Goal: Communication & Community: Answer question/provide support

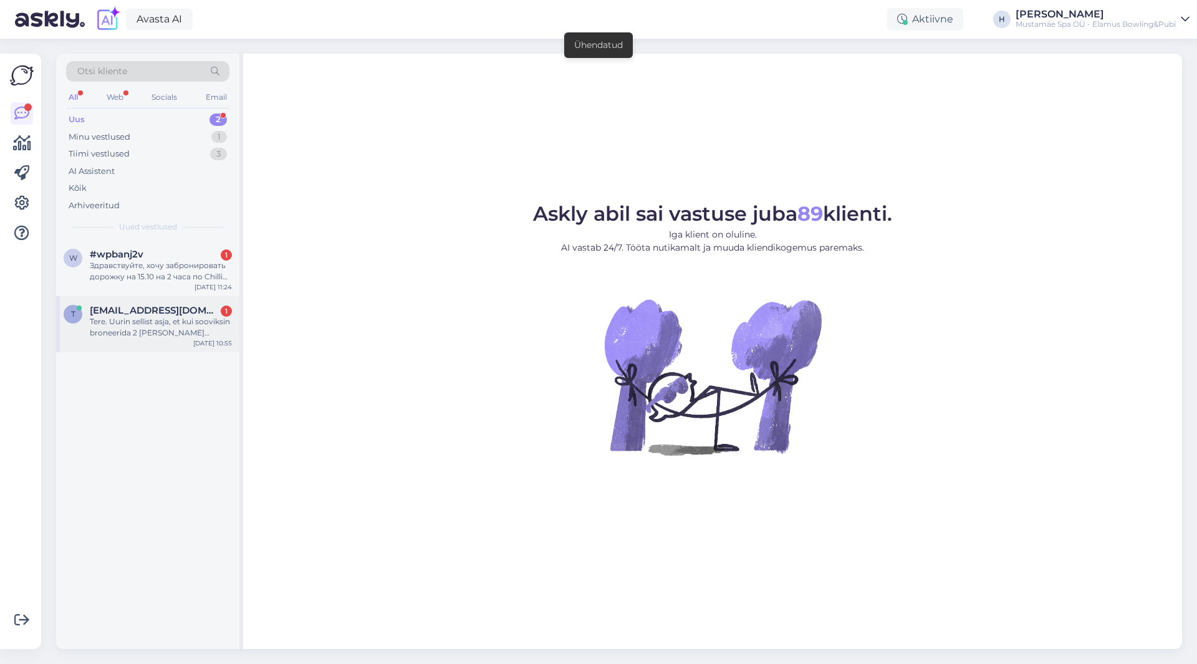
click at [119, 335] on div "Tere. Uurin sellist asja, et kui sooviksin broneerida 2 [PERSON_NAME] maksta st…" at bounding box center [161, 327] width 142 height 22
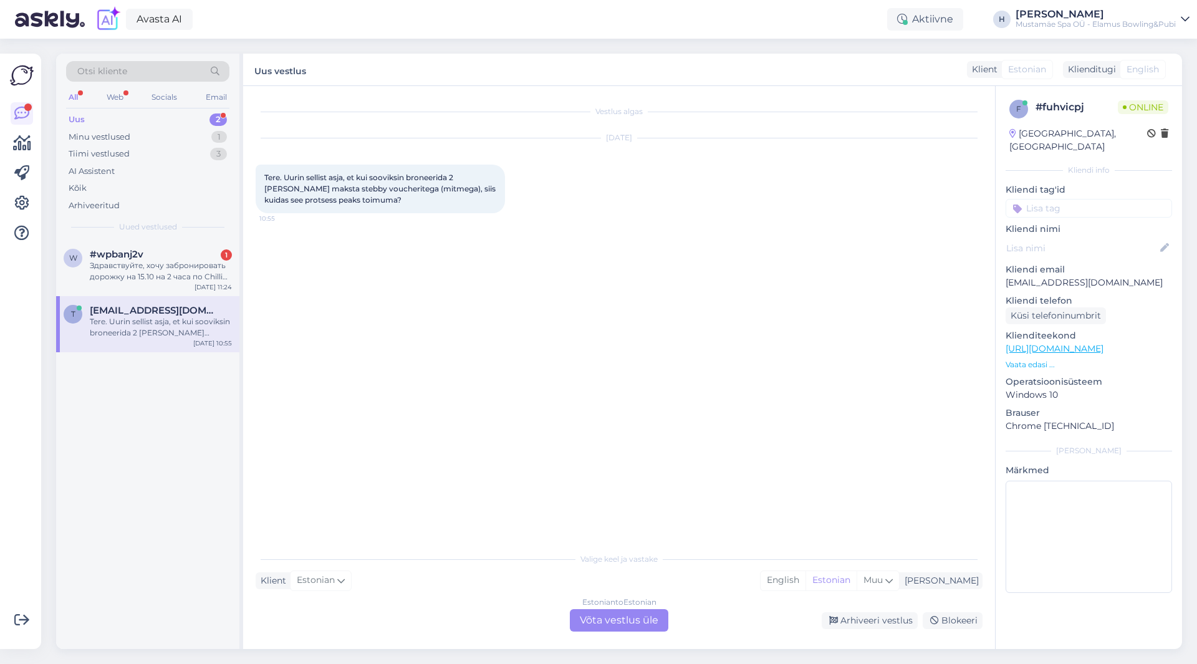
click at [619, 624] on div "Estonian to Estonian Võta vestlus üle" at bounding box center [619, 620] width 98 height 22
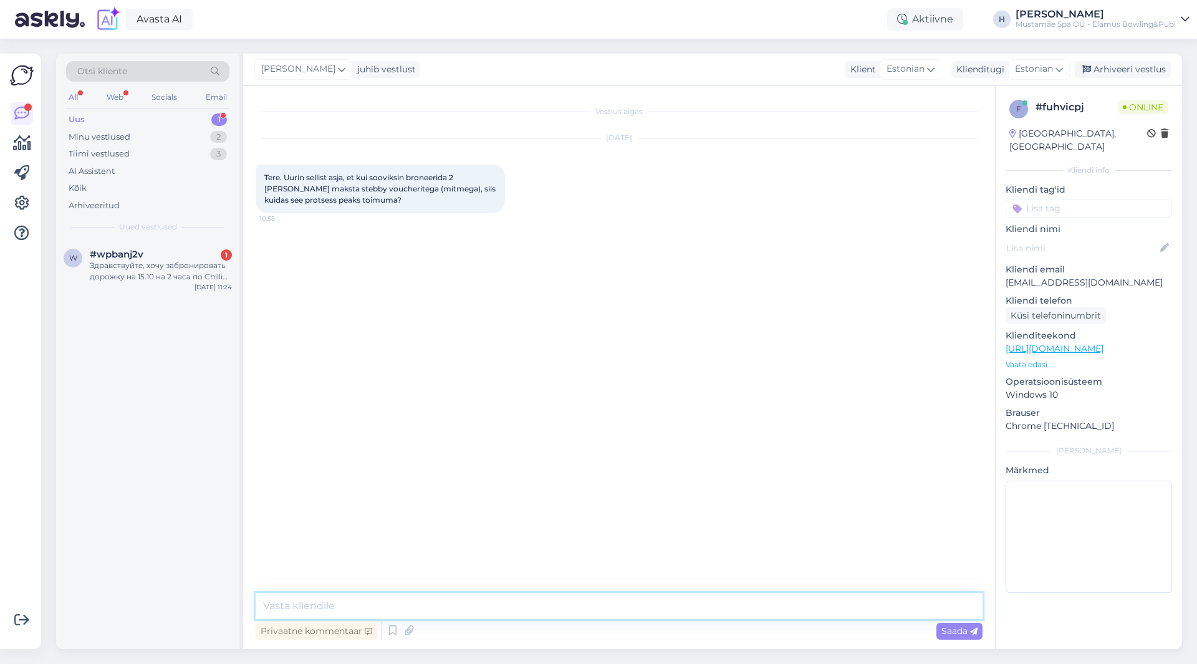
click at [403, 606] on textarea at bounding box center [619, 606] width 727 height 26
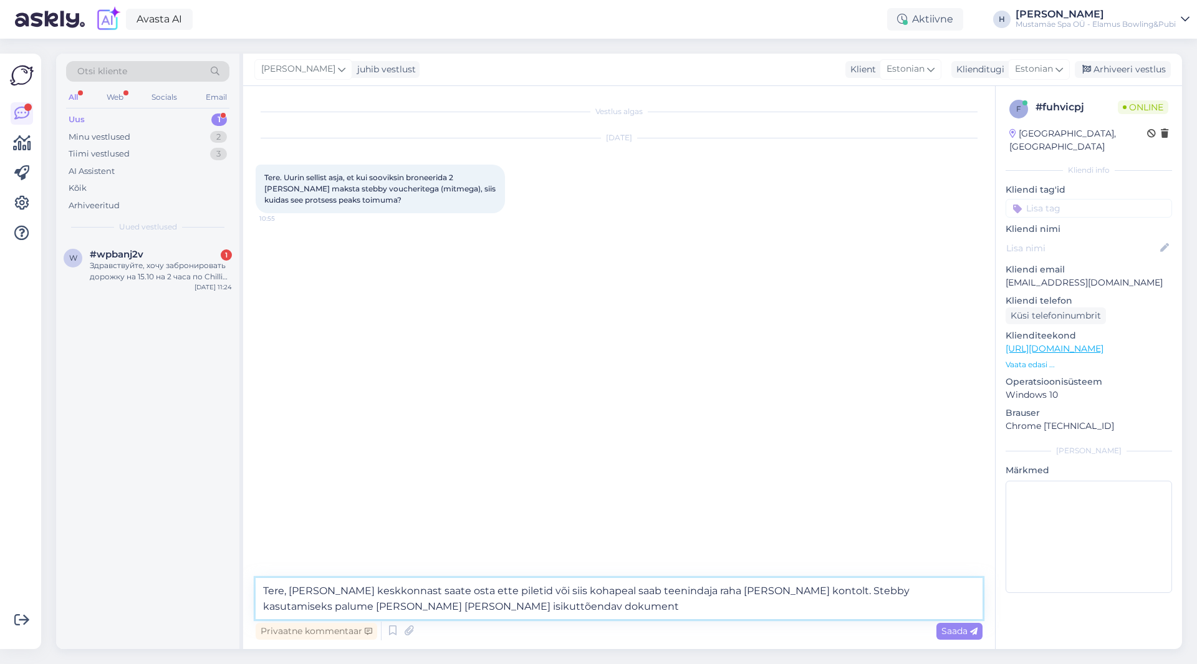
click at [315, 607] on textarea "Tere, [PERSON_NAME] keskkonnast saate osta ette piletid või siis kohapeal saab …" at bounding box center [619, 598] width 727 height 41
click at [318, 607] on textarea "Tere, [PERSON_NAME] keskkonnast saate osta ette piletid või siis kohapeal saab …" at bounding box center [619, 598] width 727 height 41
click at [435, 609] on textarea "Tere, [PERSON_NAME] keskkonnast saate osta ette piletid või siis kohapeal saab …" at bounding box center [619, 598] width 727 height 41
type textarea "Tere, [PERSON_NAME] keskkonnast saate osta ette piletid või siis kohapeal saab …"
click at [955, 631] on span "Saada" at bounding box center [959, 630] width 36 height 11
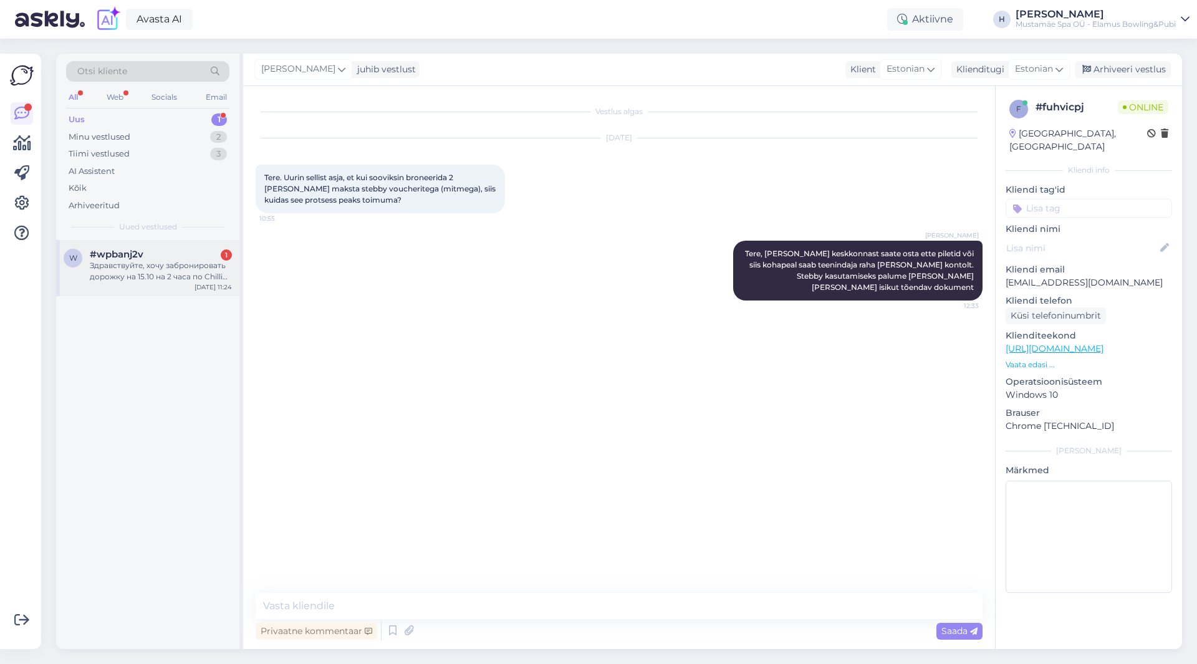
click at [158, 266] on div "Здравствуйте, хочу забронировать дорожку на 15.10 на 2 часа по Chilli ваучеру. …" at bounding box center [161, 271] width 142 height 22
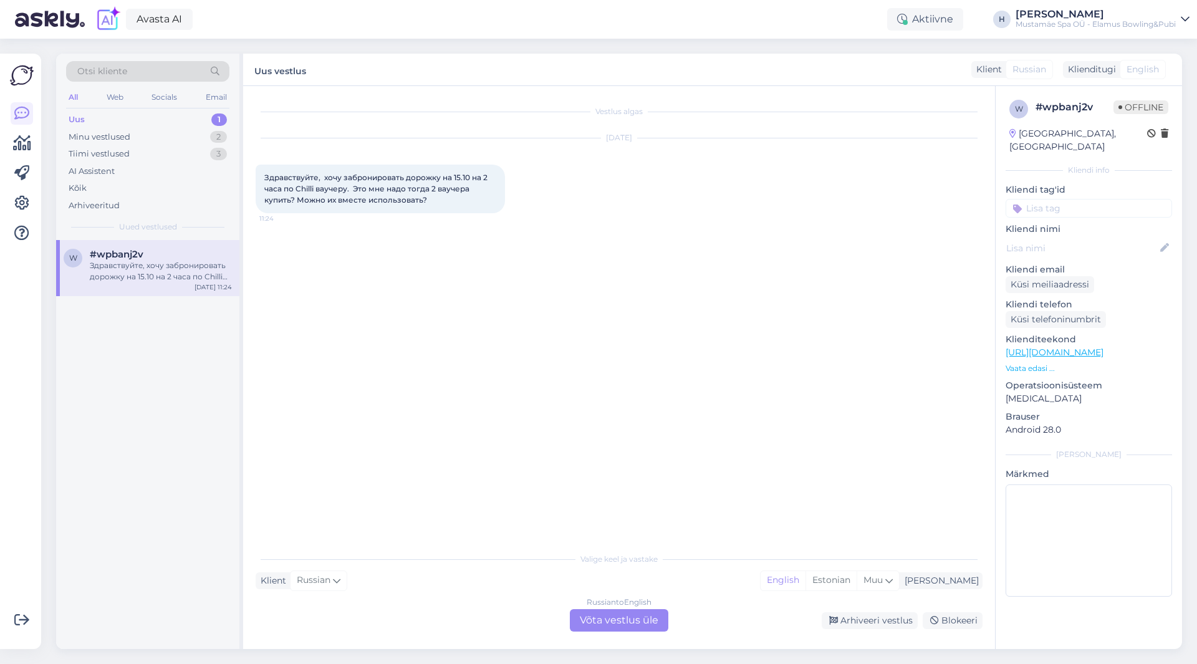
click at [638, 616] on div "Russian to English Võta vestlus üle" at bounding box center [619, 620] width 98 height 22
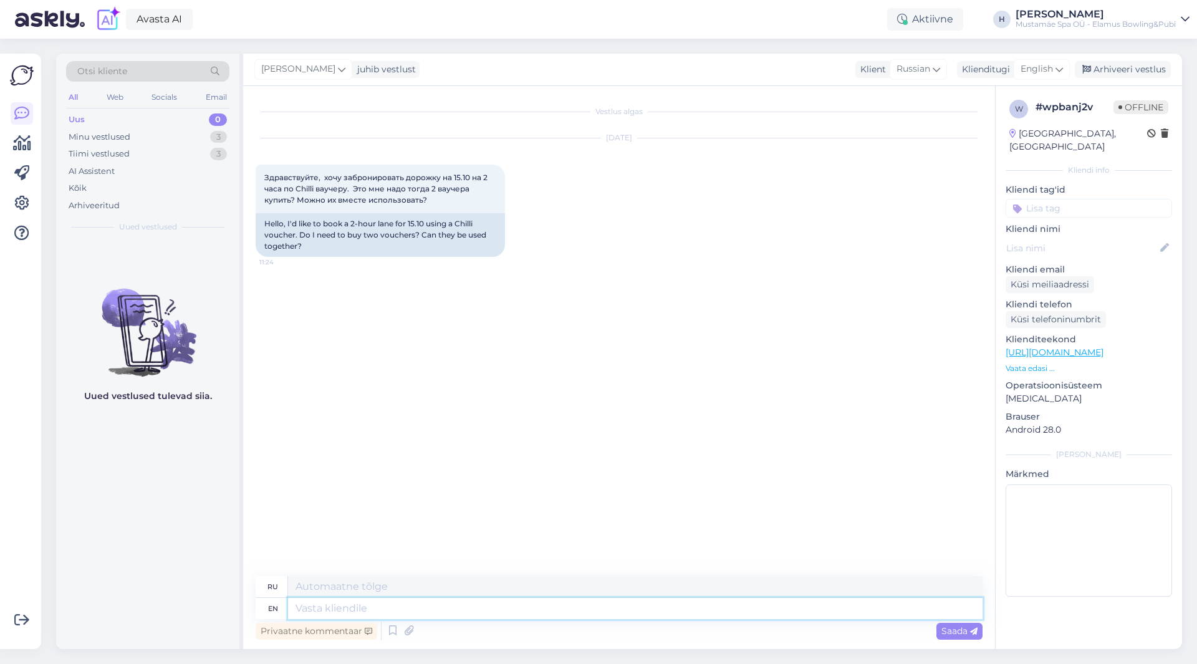
click at [494, 614] on textarea at bounding box center [635, 608] width 694 height 21
type textarea "H"
type textarea "Tere"
type textarea "Тере"
type textarea "T"
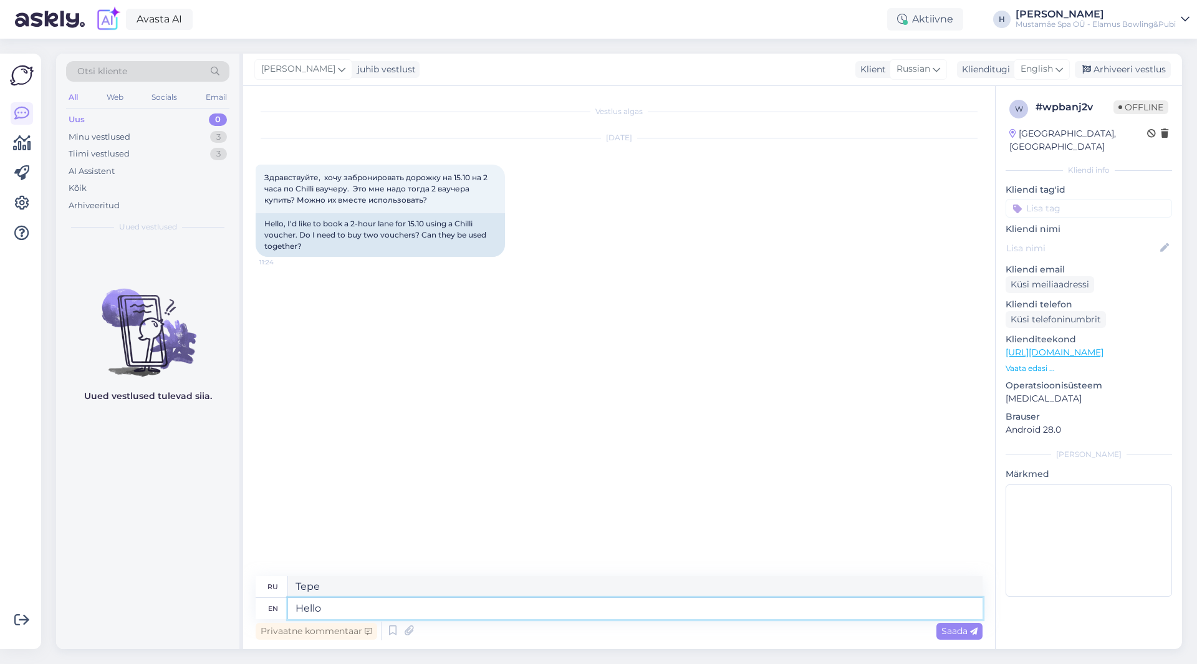
type textarea "Hello"
type textarea "Привет"
type textarea "Hello, w"
type textarea "Привет,"
type textarea "Hello, waht"
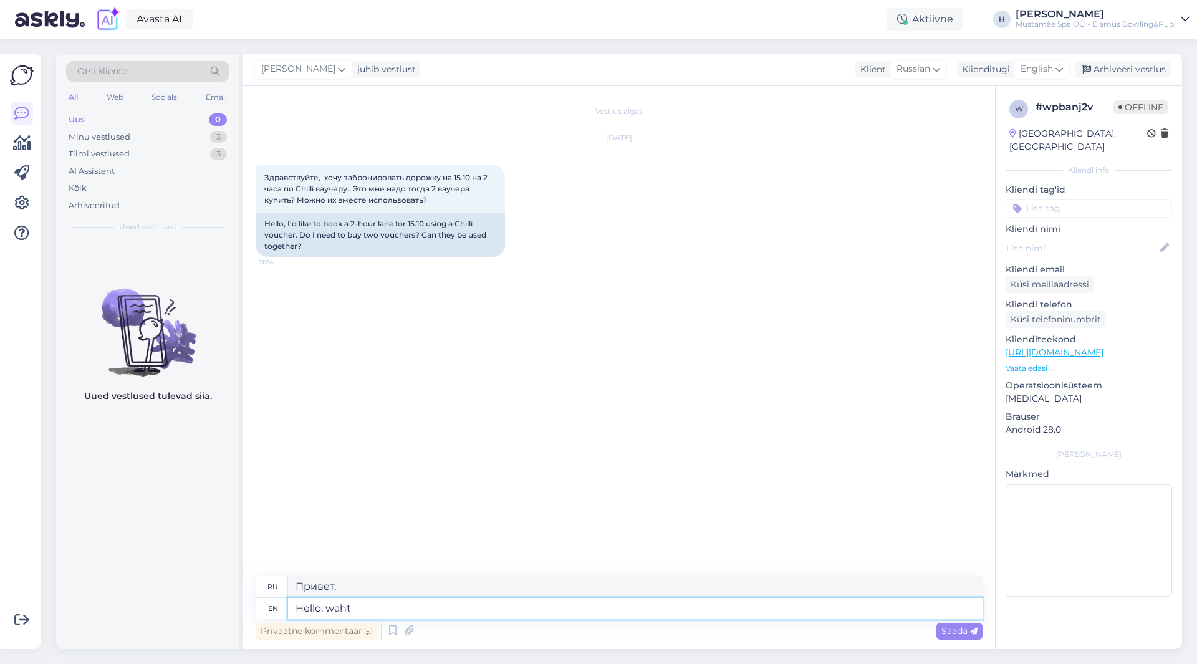
type textarea "Привет, что?"
type textarea "Hello, what time"
type textarea "Здравствуйте, который час?"
type textarea "Hello, what time would"
type textarea "Здравствуйте, в какое время"
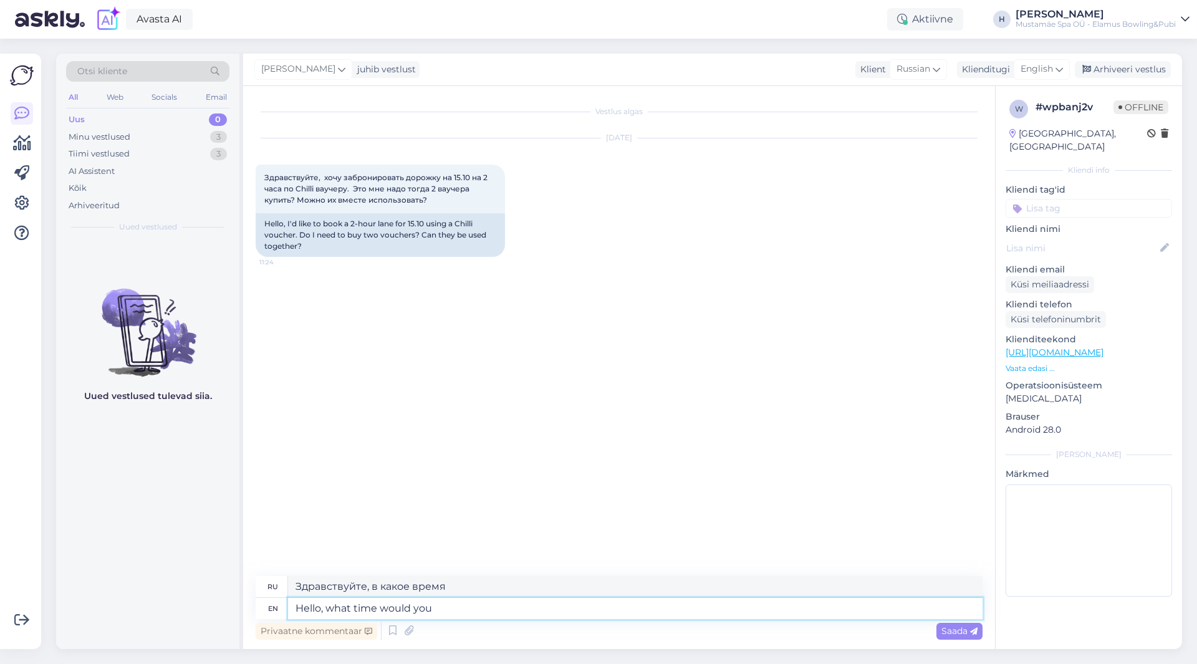
type textarea "Hello, what time would you l"
type textarea "Здравствуйте, в какое время вы будете"
type textarea "Hello, what time would you like to"
type textarea "Здравствуйте, в какое время вы хотели бы"
type textarea "Hello, what time would you like to play?"
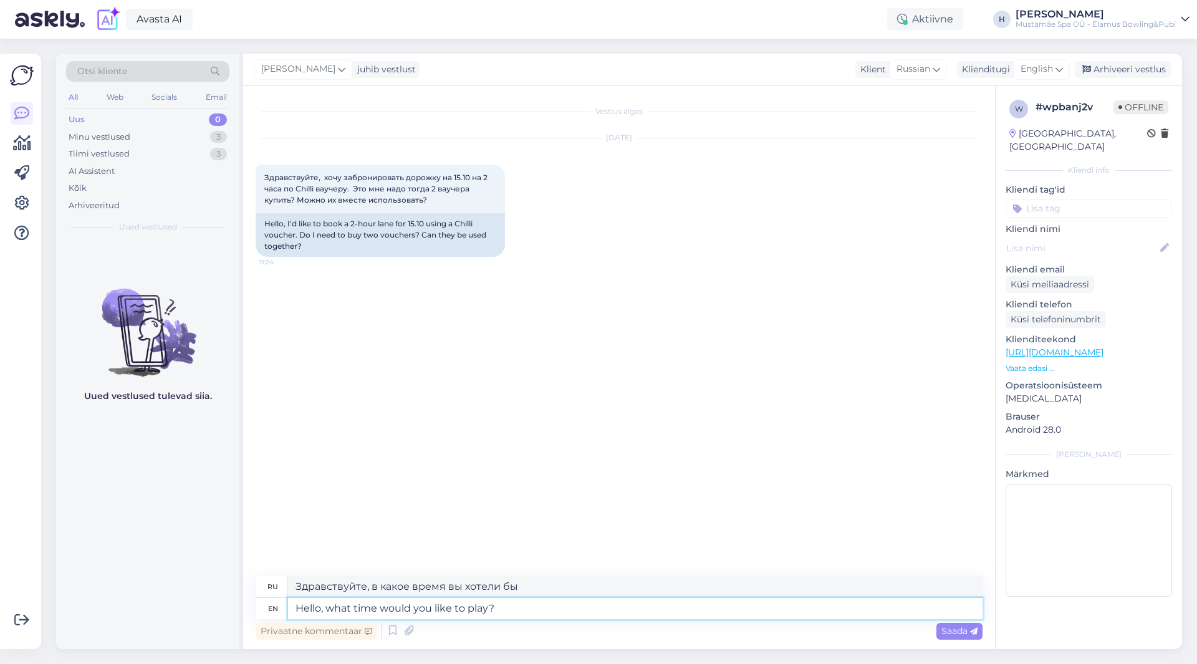
type textarea "Здравствуйте, во сколько вы хотели бы поиграть?"
type textarea "Hello, what time would you like to play? If"
type textarea "Здравствуйте, в какое время вы хотели бы поиграть? Если"
type textarea "Hello, what time would you like to play? If you"
type textarea "Здравствуйте, в какое время вы хотели бы поиграть? Если вы..."
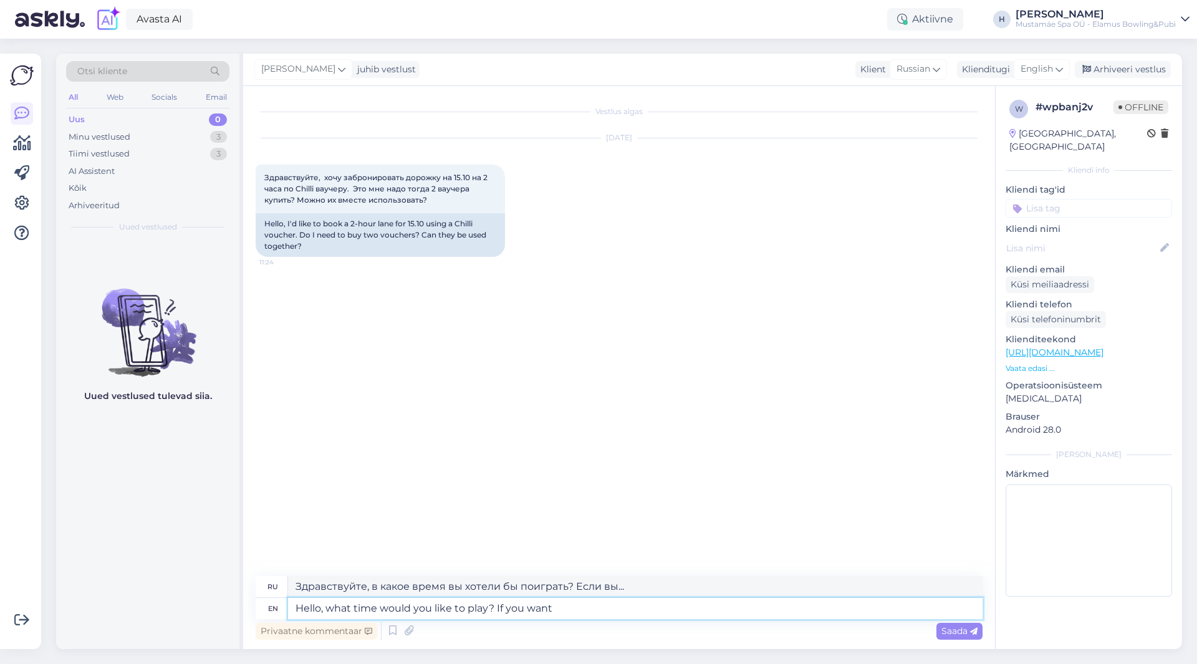
type textarea "Hello, what time would you like to play? If you want"
type textarea "Здравствуйте, в какое время вы хотели бы поиграть? Если хотите..."
type textarea "Hello, what time would you like to play? If you want to"
type textarea "Здравствуйте, в какое время вы хотели бы поиграть? Если хотите"
type textarea "Hello, what time would you like to play? If you want to play"
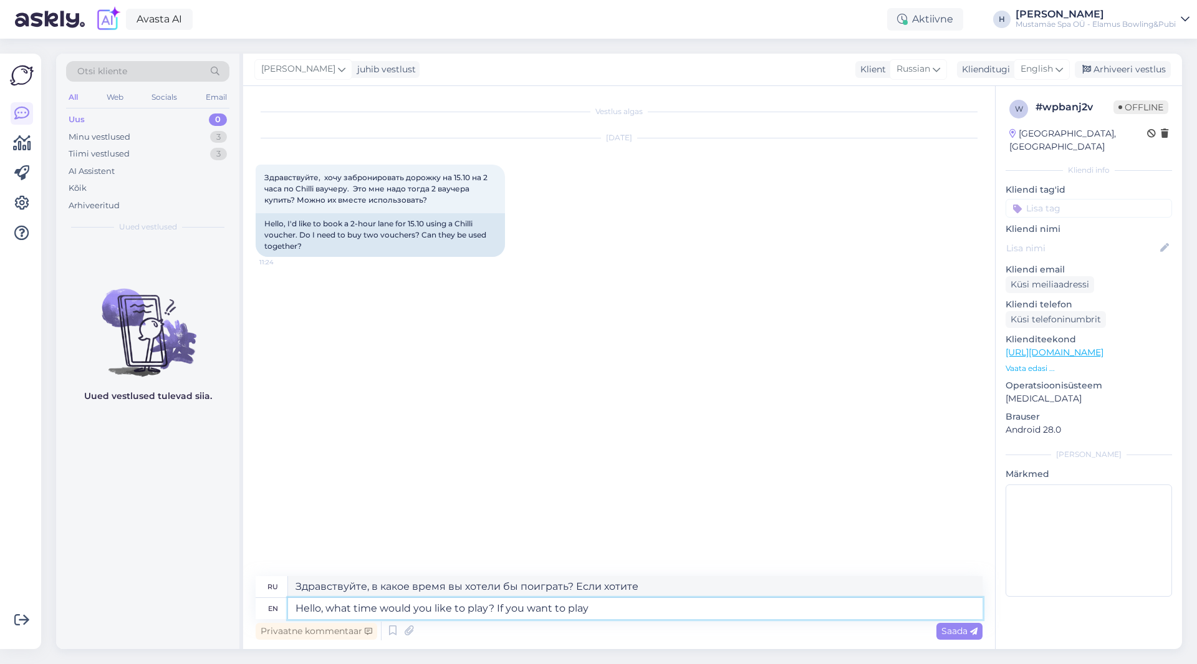
type textarea "Здравствуйте, в какое время вы хотели бы поиграть? Если хотите поиграть,"
type textarea "Hello, what time would you like to play? If you want to play two"
type textarea "Здравствуйте, в какое время вы хотели бы играть? Если хотите играть вдвоём,"
type textarea "Hello, what time would you like to play? If you want to play two hours"
type textarea "Здравствуйте, во сколько вы хотели бы поиграть? Если хотите поиграть два часа,"
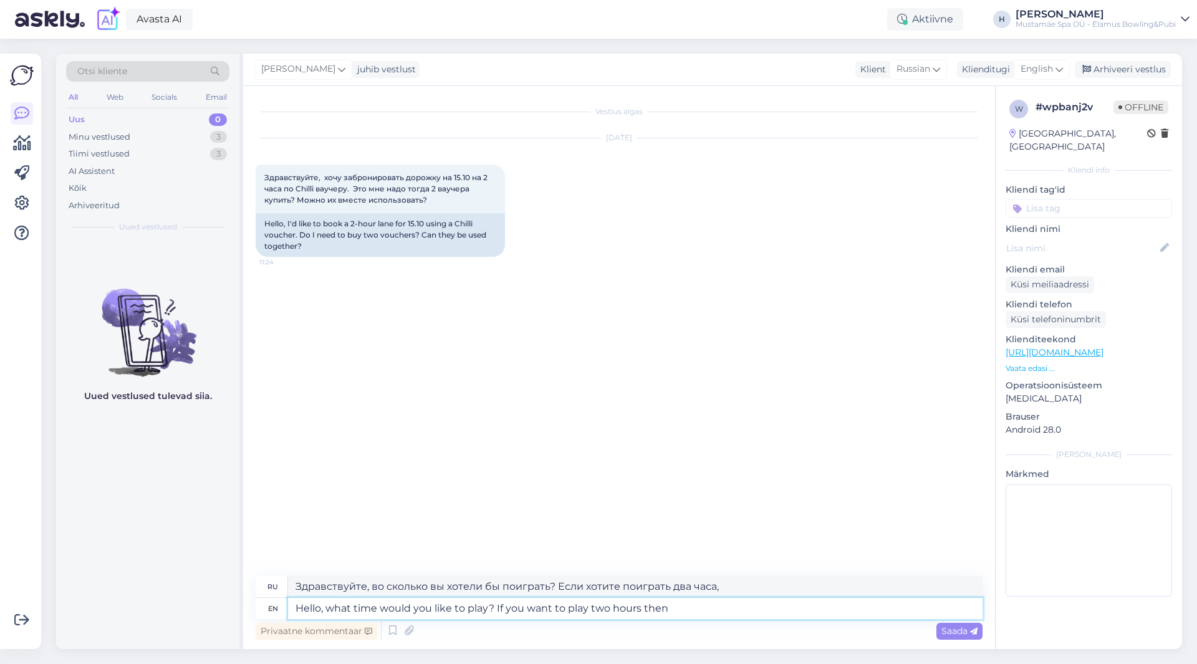
type textarea "Hello, what time would you like to play? If you want to play two hours then"
type textarea "Здравствуйте, во сколько вы хотели бы поиграть? Если хотите поиграть два часа, …"
type textarea "Hello, what time would you like to play? If you want to play two hours then you…"
type textarea "Здравствуйте, во сколько вы хотели бы поиграть? Если вы хотите поиграть два час…"
type textarea "Hello, what time would you like to play? If you want to play two hours then you…"
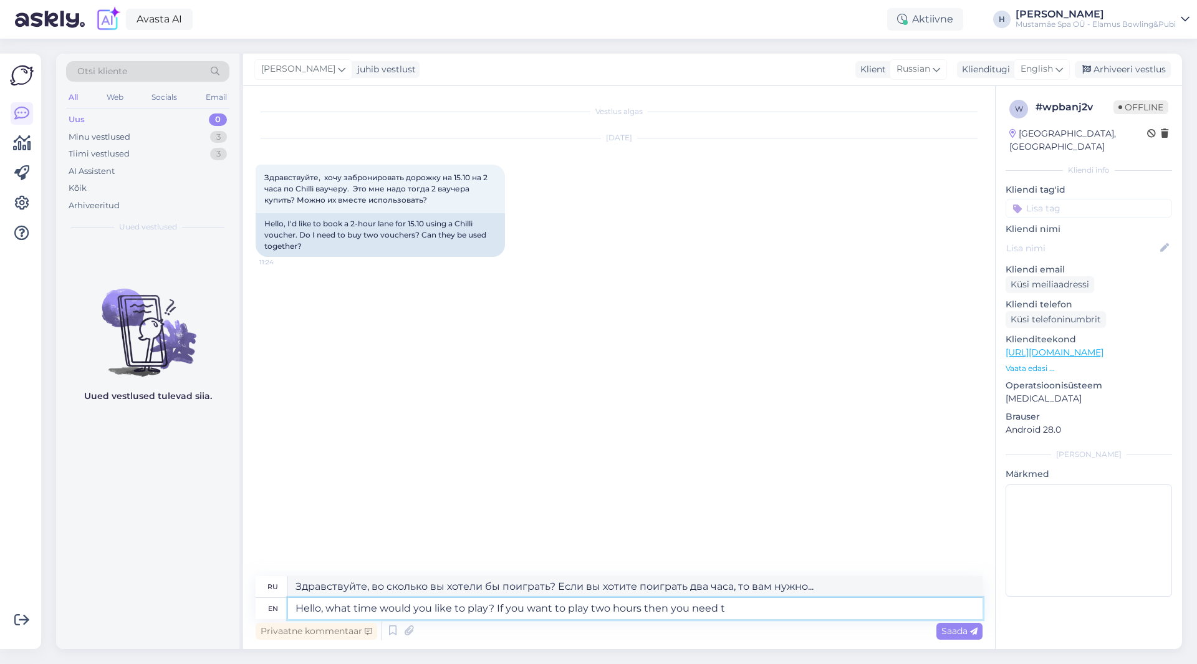
type textarea "Здравствуйте, во сколько вы хотели бы играть? Если вы хотите играть два часа, т…"
type textarea "Hello, what time would you like to play? If you want to play two hours then you…"
type textarea "Здравствуйте, во сколько вы хотели бы играть? Если хотите играть два часа, вам …"
type textarea "Hello, what time would you like to play? If you want to play two hours then you…"
type textarea "Здравствуйте, во сколько вы хотели бы играть? Если хотите играть два часа, вам …"
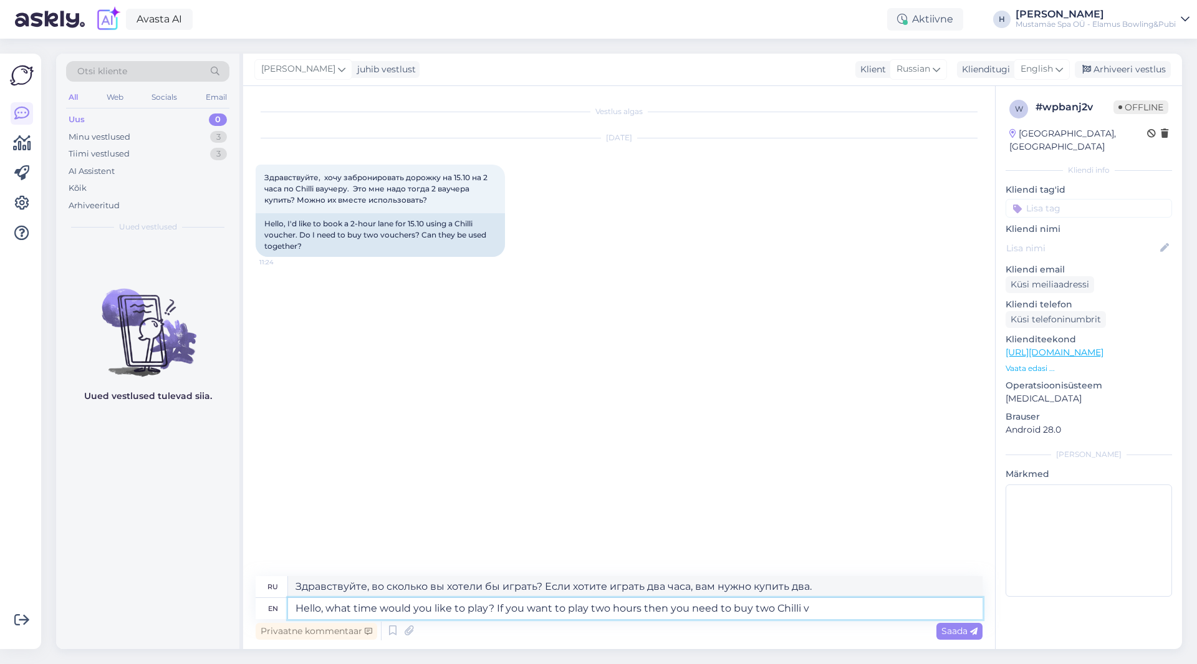
type textarea "Hello, what time would you like to play? If you want to play two hours then you…"
type textarea "Здравствуйте, во сколько вы хотели бы играть? Если хотите играть два часа, вам …"
type textarea "Hello, what time would you like to play? If you want to play two hours then you…"
type textarea "Здравствуйте, во сколько вы хотели бы играть? Если хотите играть два часа, вам …"
type textarea "Hello, what time would you like to play? If you want to play two hours then you…"
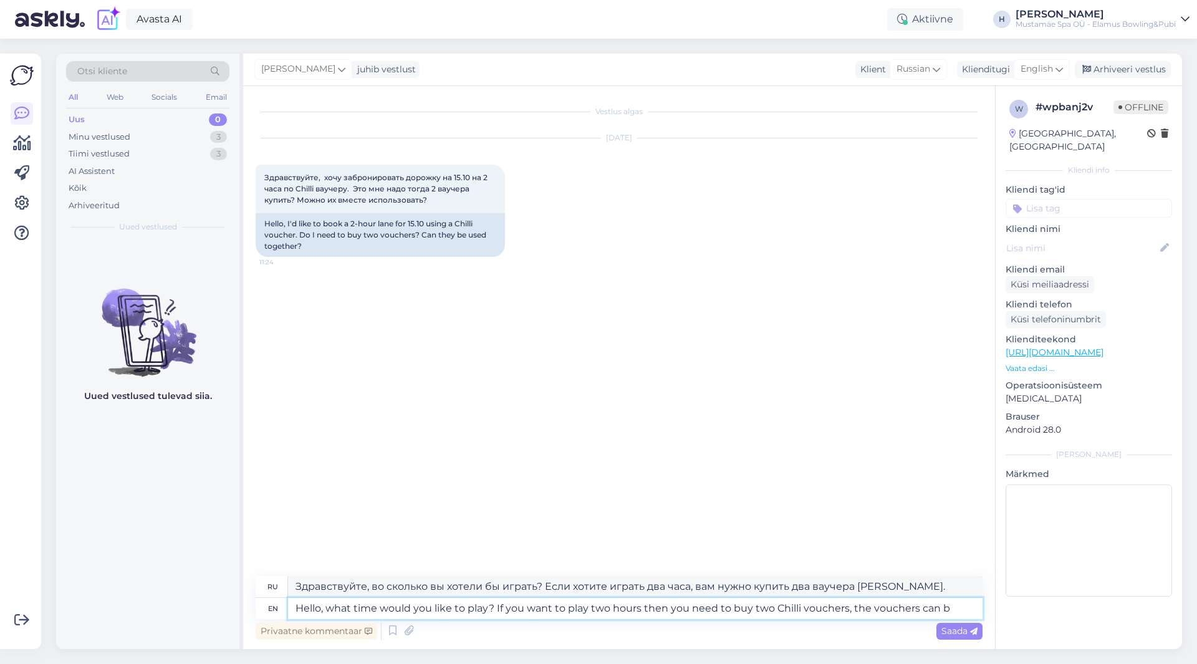
type textarea "Здравствуйте, в какое время вы хотели бы играть? Если хотите играть два часа, в…"
type textarea "Hello, what time would you like to play? If you want to play two hours then you…"
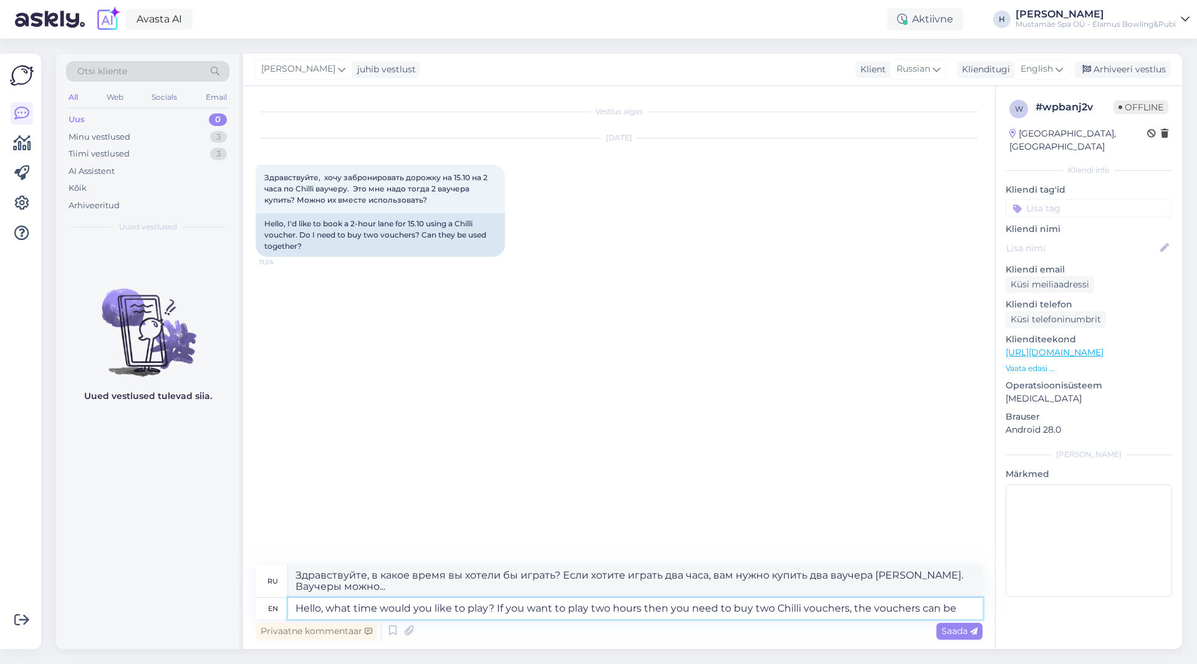
type textarea "Здравствуйте, во сколько вы хотели бы играть? Если хотите играть два часа, вам …"
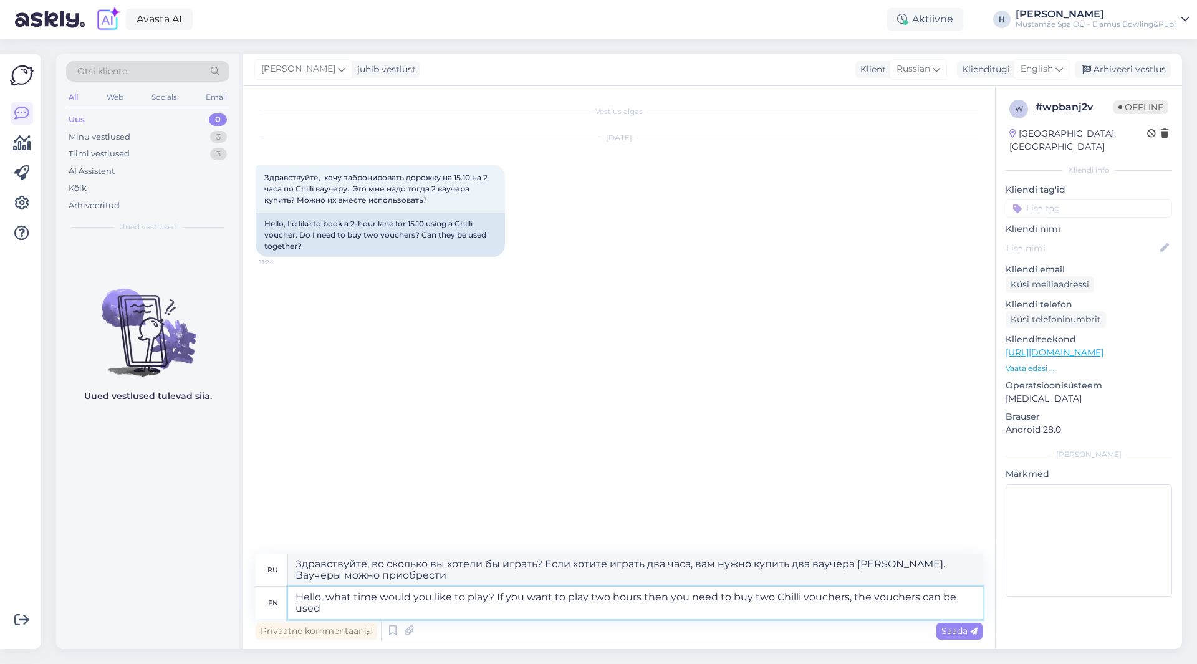
type textarea "Hello, what time would you like to play? If you want to play two hours then you…"
type textarea "Здравствуйте, во сколько вы хотели бы играть? Если хотите играть два часа, вам …"
type textarea "Hello, what time would you like to play? If you want to play two hours then you…"
type textarea "Здравствуйте, во сколько вы хотели бы играть? Если хотите играть два часа, вам …"
type textarea "Hello, what time would you like to play? If you want to play two hours then you…"
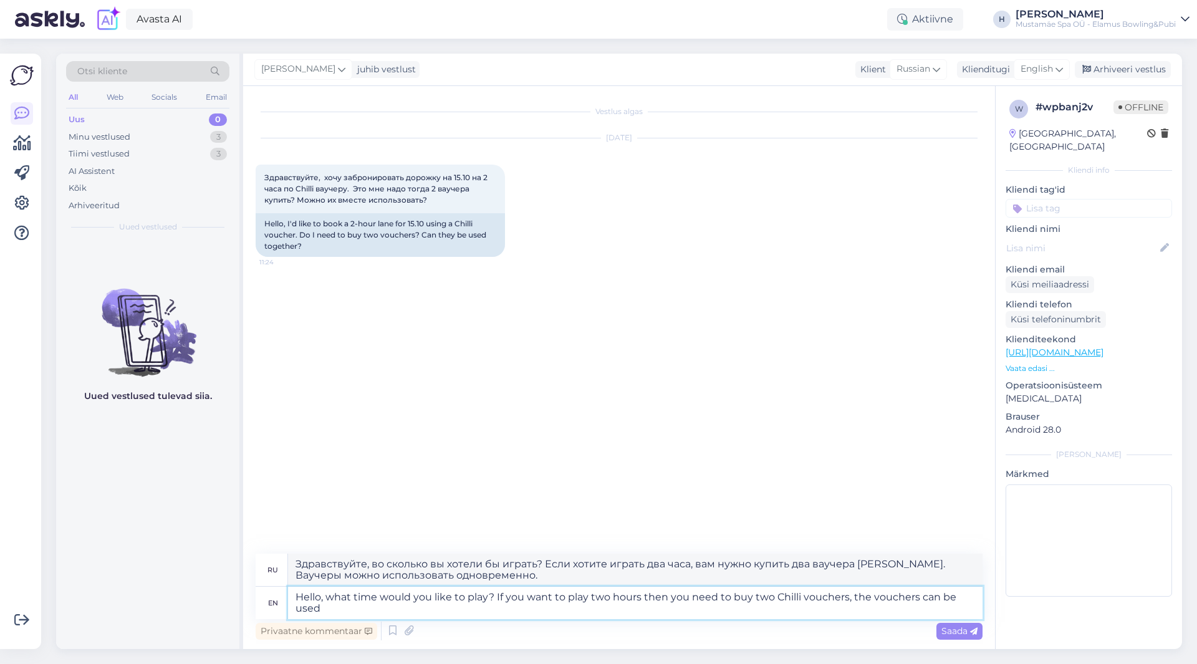
type textarea "Здравствуйте, во сколько вы хотели бы играть? Если хотите играть два часа, вам …"
type textarea "Hello, what time would you like to play? If you want to play two hours then you…"
type textarea "Здравствуйте, во сколько вы хотели бы играть? Если хотите играть два часа, вам …"
type textarea "Hello, what time would you like to play? If you want to play two hours then you…"
type textarea "Здравствуйте, во сколько вы хотели бы играть? Если хотите играть два часа, вам …"
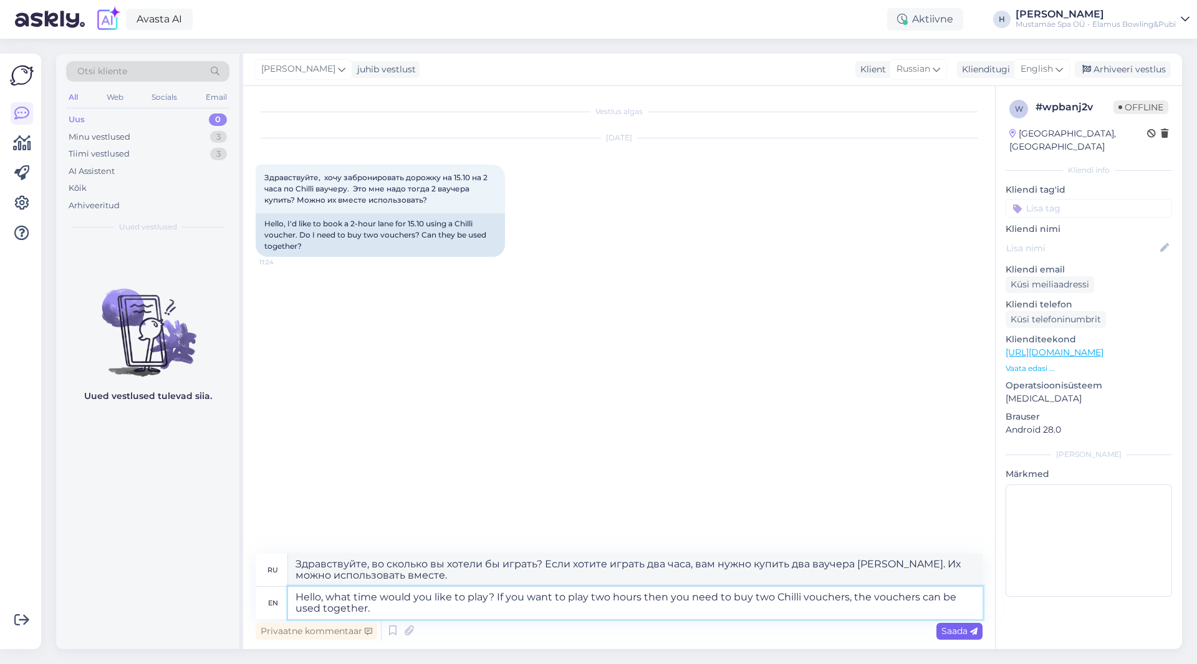
type textarea "Hello, what time would you like to play? If you want to play two hours then you…"
click at [953, 627] on span "Saada" at bounding box center [959, 630] width 36 height 11
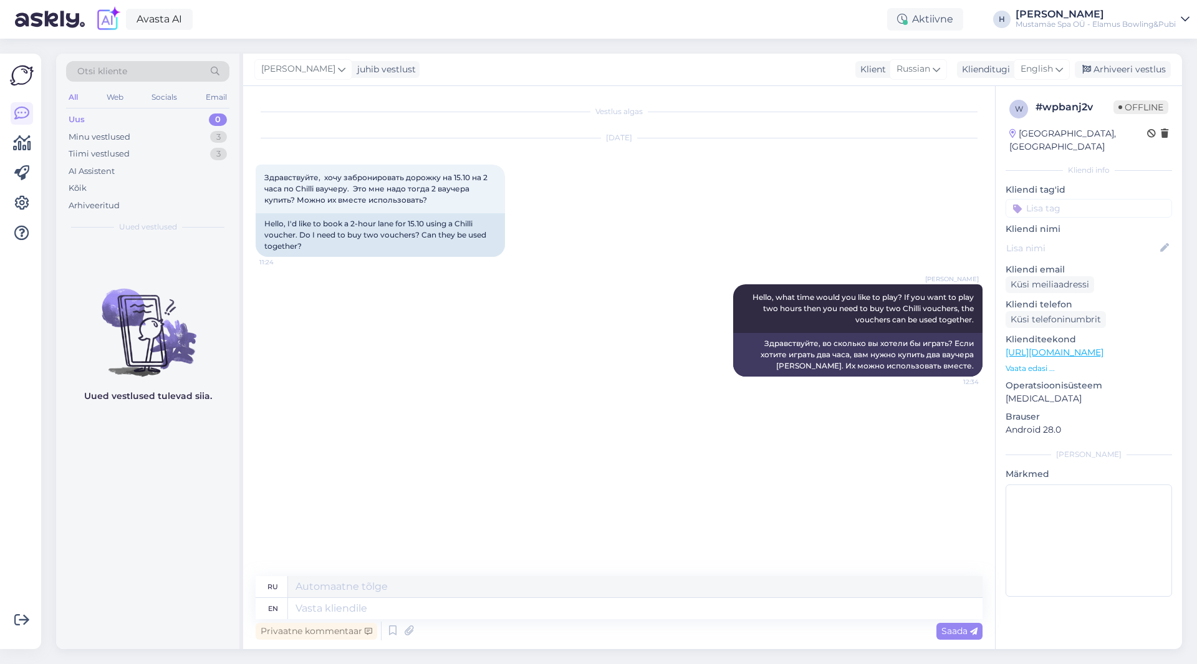
click at [790, 473] on div "Vestlus algas [DATE] Здравствуйте, хочу забронировать дорожку на 15.10 на 2 час…" at bounding box center [625, 331] width 738 height 466
